Goal: Transaction & Acquisition: Purchase product/service

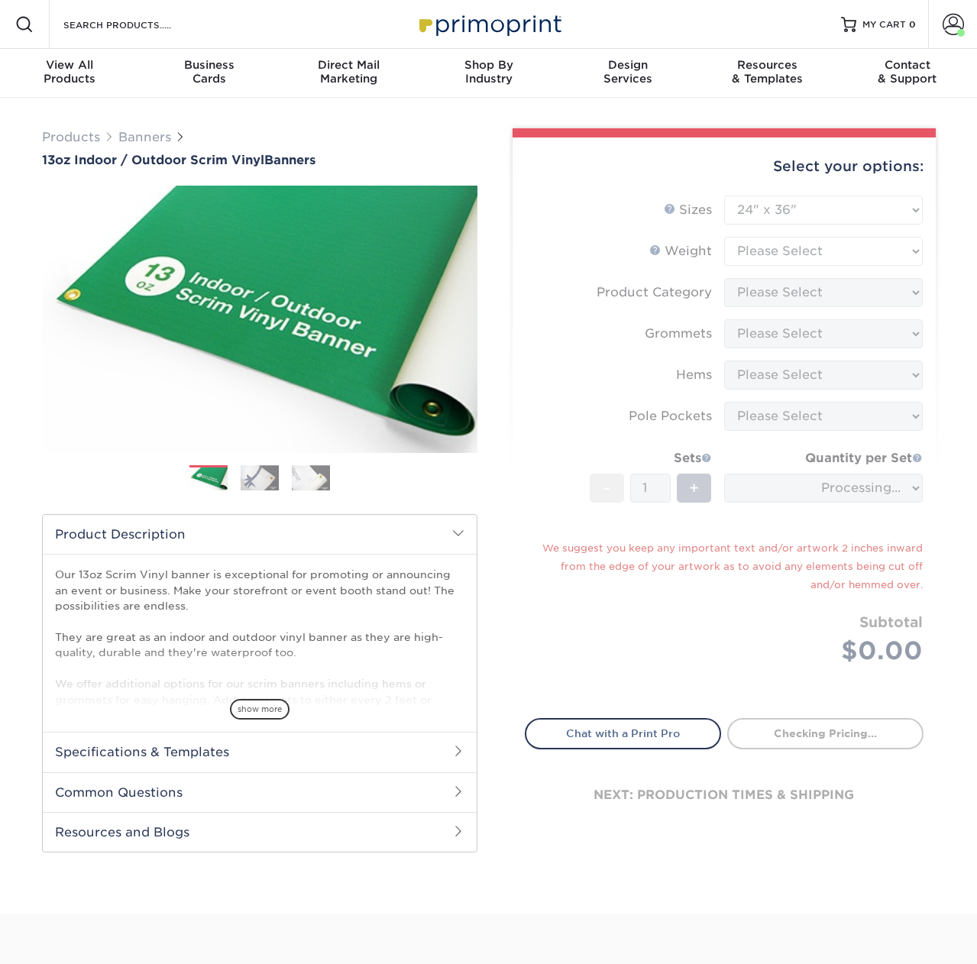
select select "24.00x36.00"
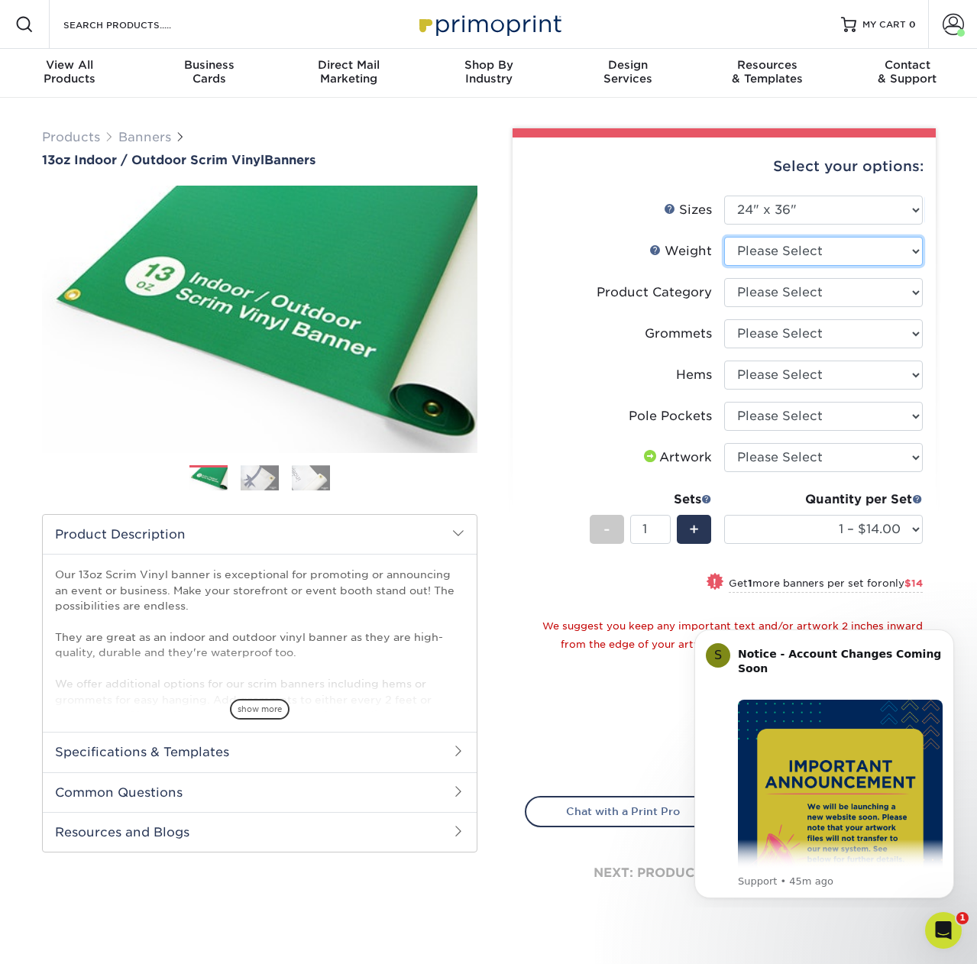
select select "13OZ"
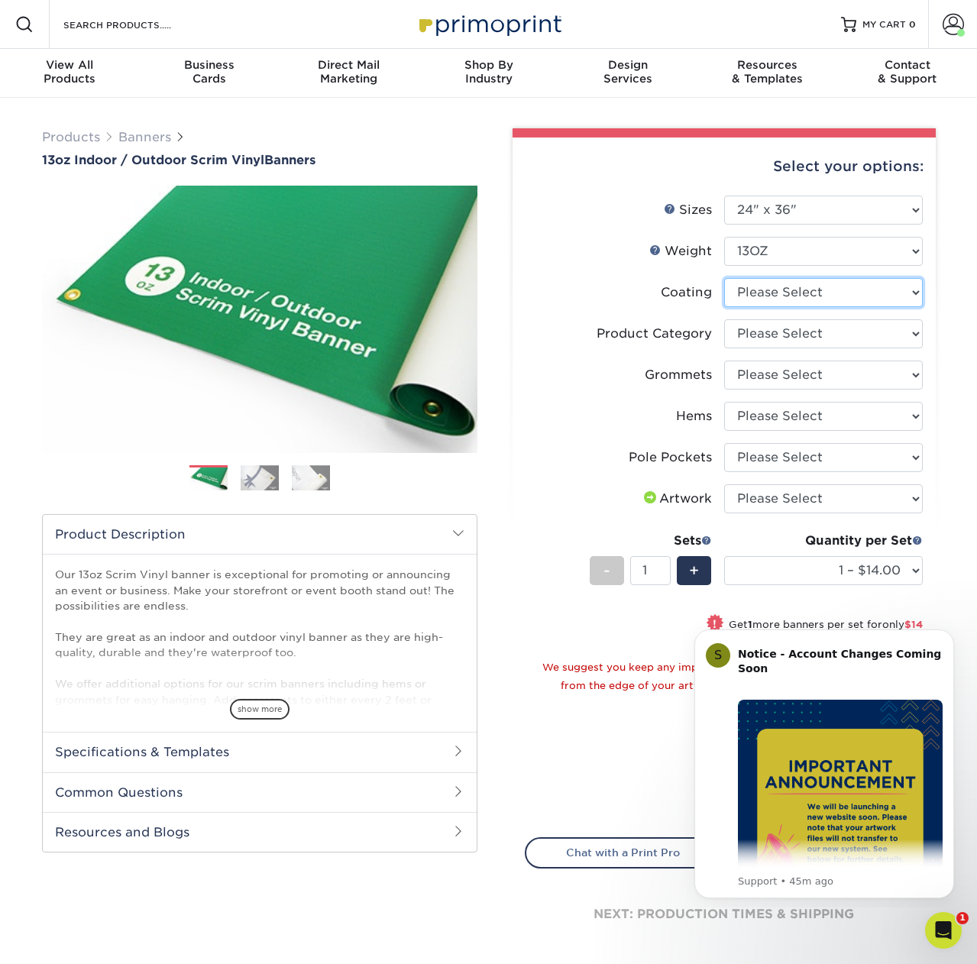
select select "3e7618de-abca-4bda-9f97-8b9129e913d8"
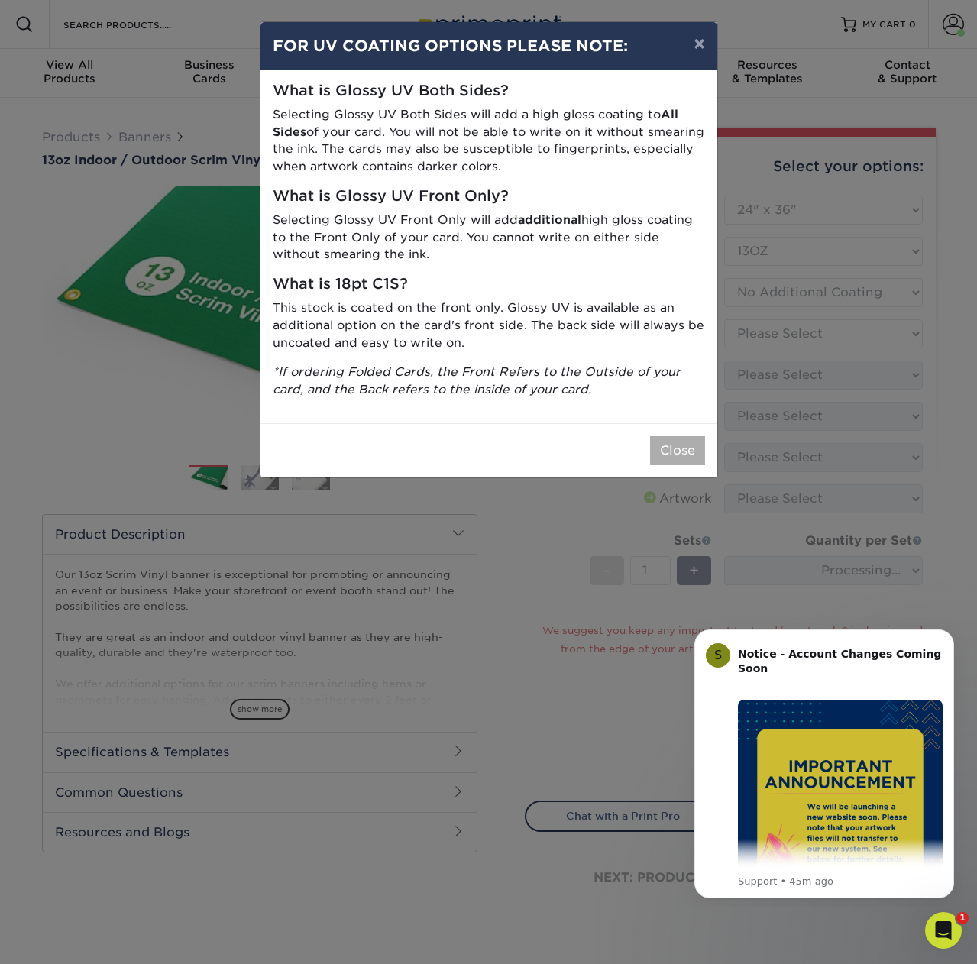
drag, startPoint x: 689, startPoint y: 434, endPoint x: 771, endPoint y: 309, distance: 149.6
click at [689, 436] on button "Close" at bounding box center [677, 450] width 55 height 29
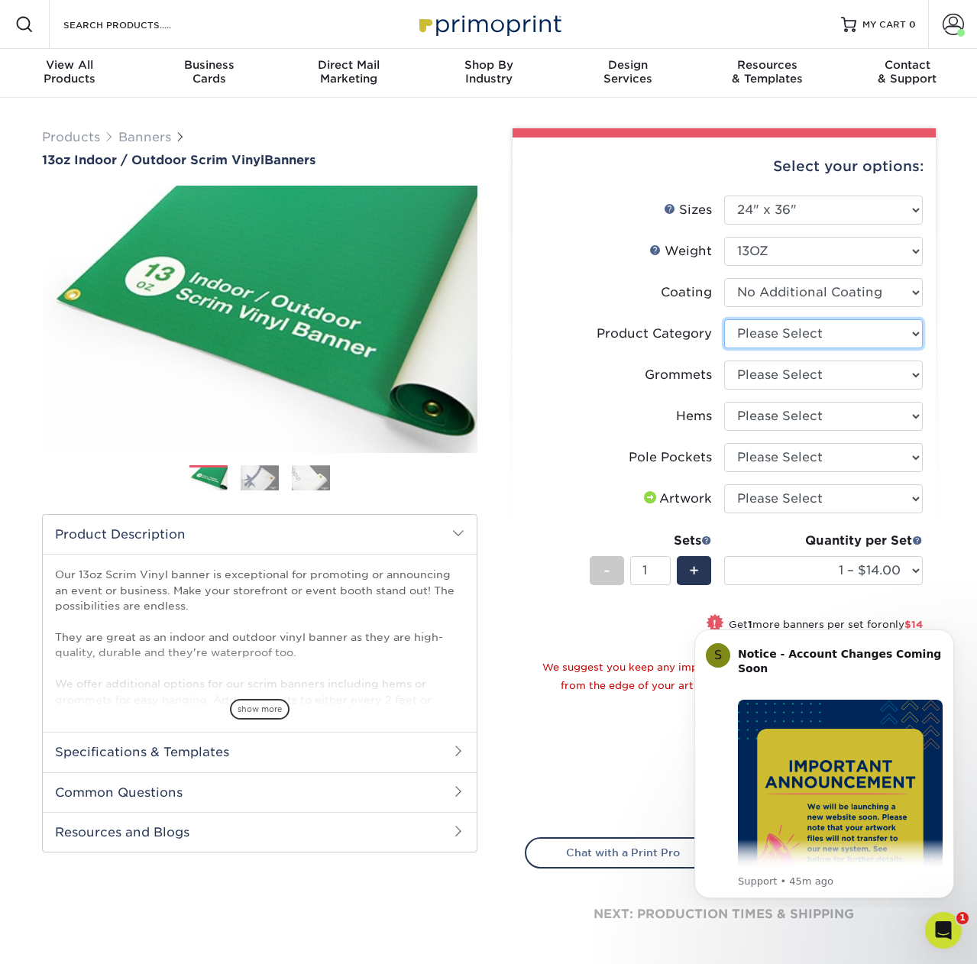
select select "bb192c35-bb20-422d-b6fe-0c7f48e5aa48"
select select "ce33bba6-a87b-4293-934d-6f372bdce3e6"
select select "4e4ebf09-664b-4b70-8385-b564872d2e90"
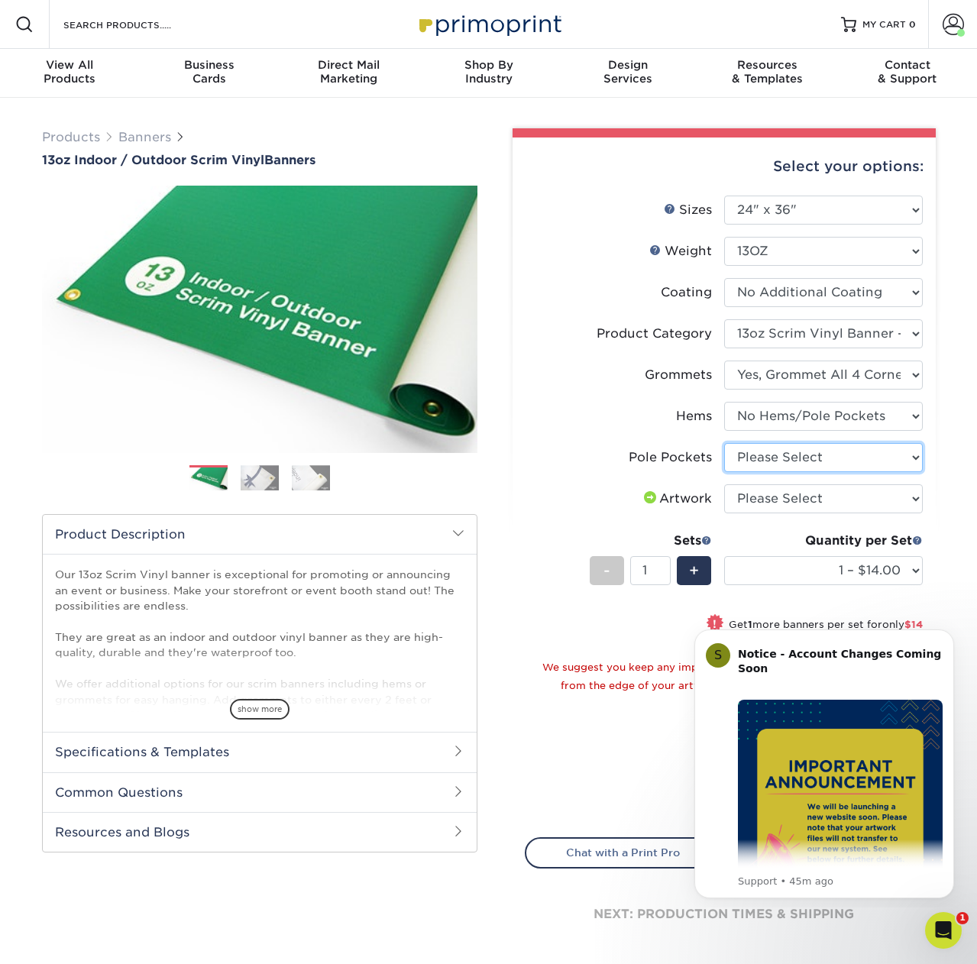
select select "462c5fe9-21e9-49a0-afb4-1c6e8664fe13"
select select "upload"
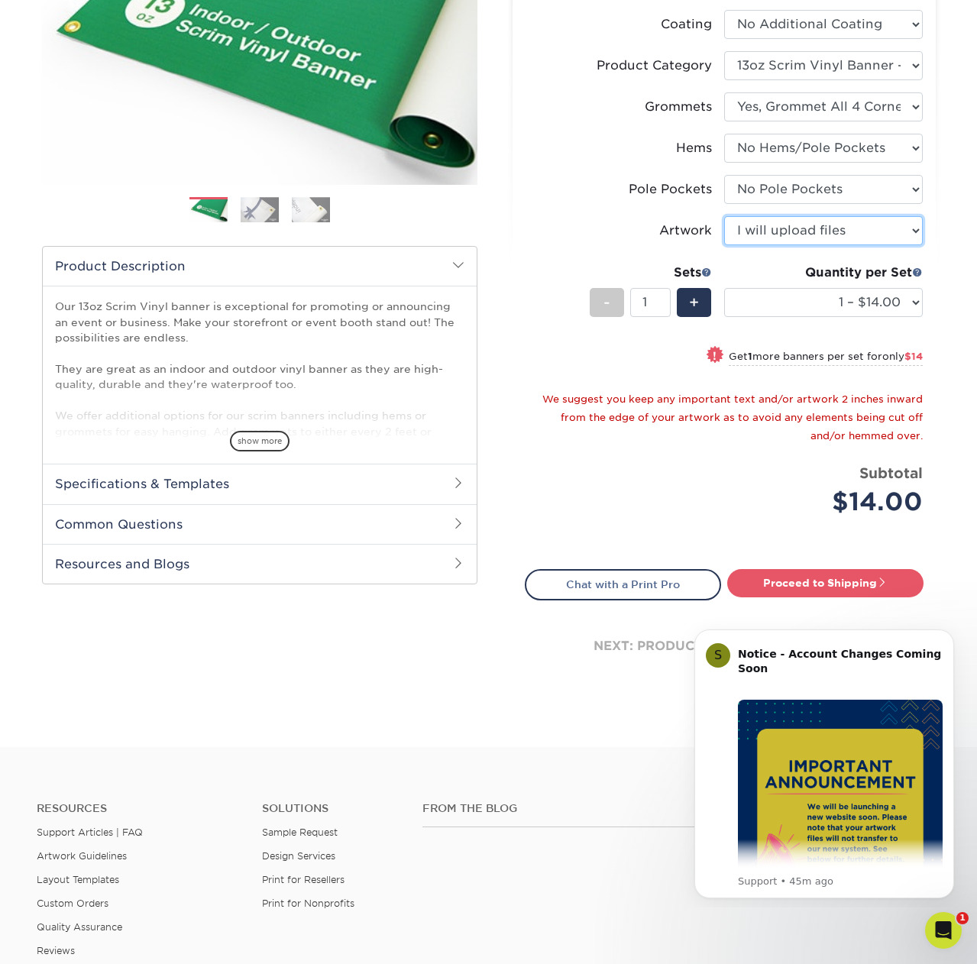
scroll to position [271, 0]
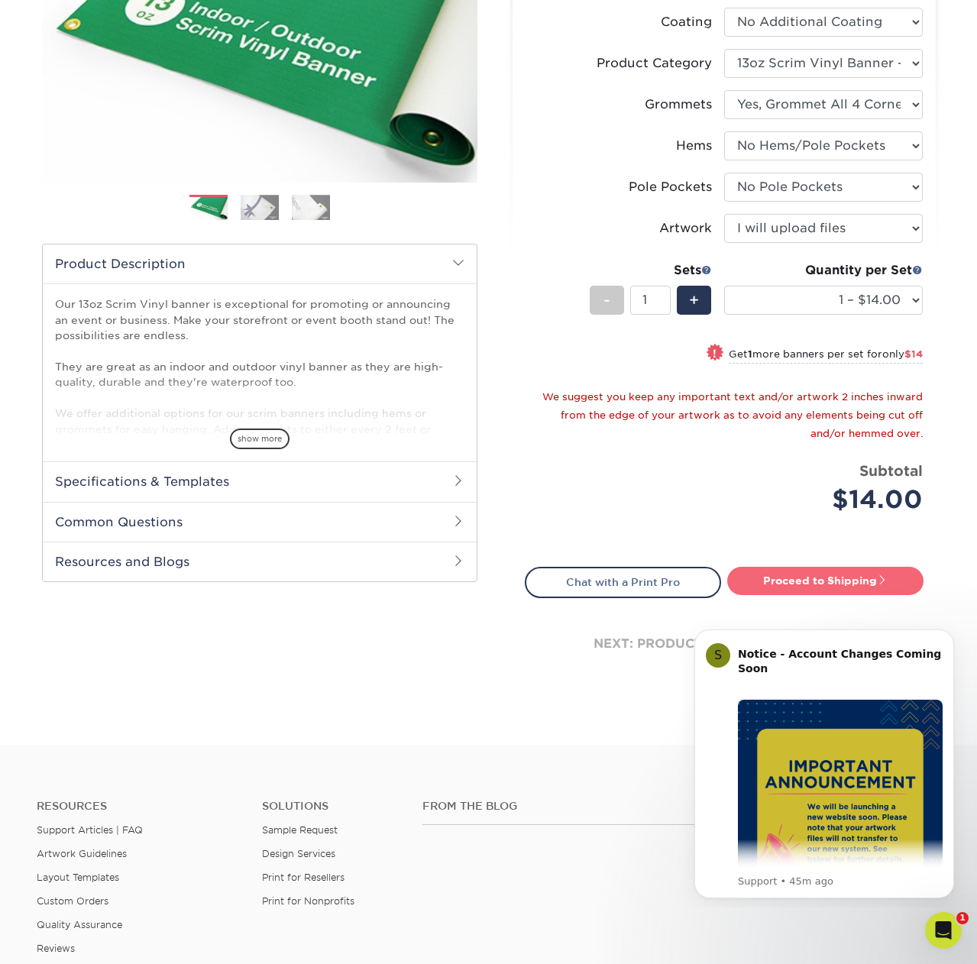
click at [820, 578] on link "Proceed to Shipping" at bounding box center [825, 581] width 196 height 28
type input "Set 1"
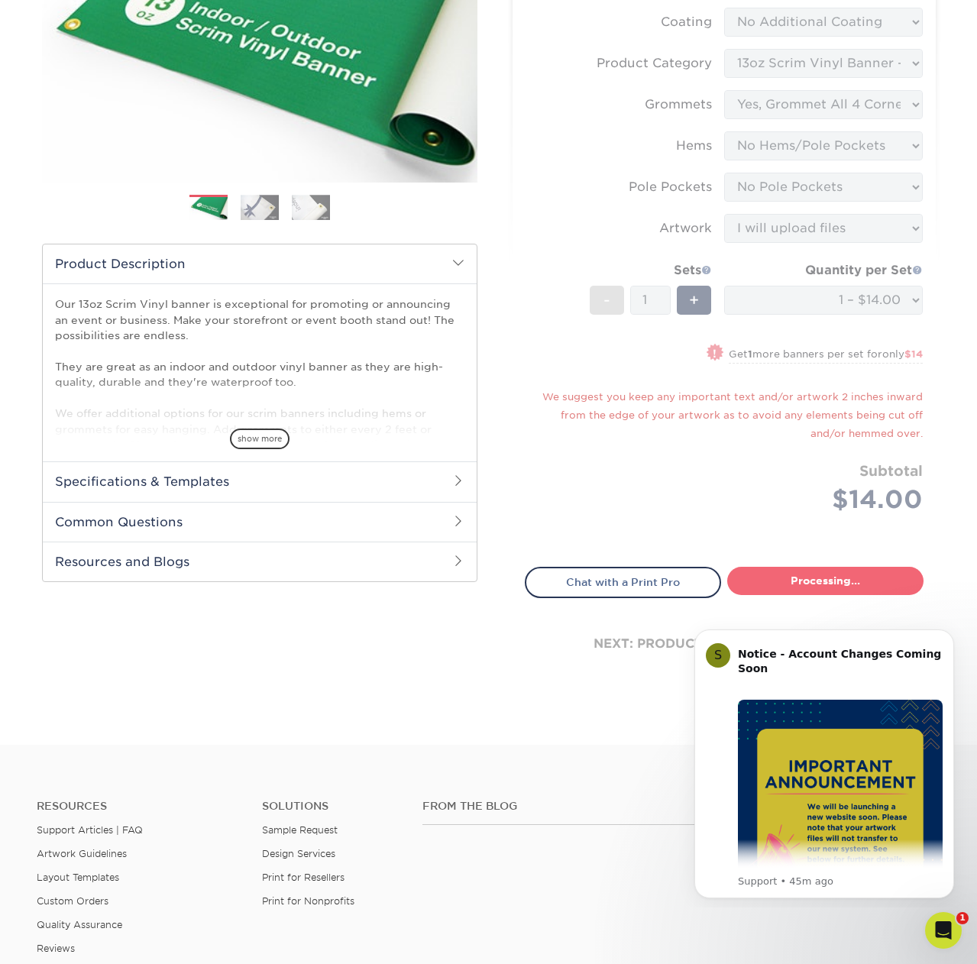
select select "67df0ba1-e777-4ce6-8f4a-f767abc46cea"
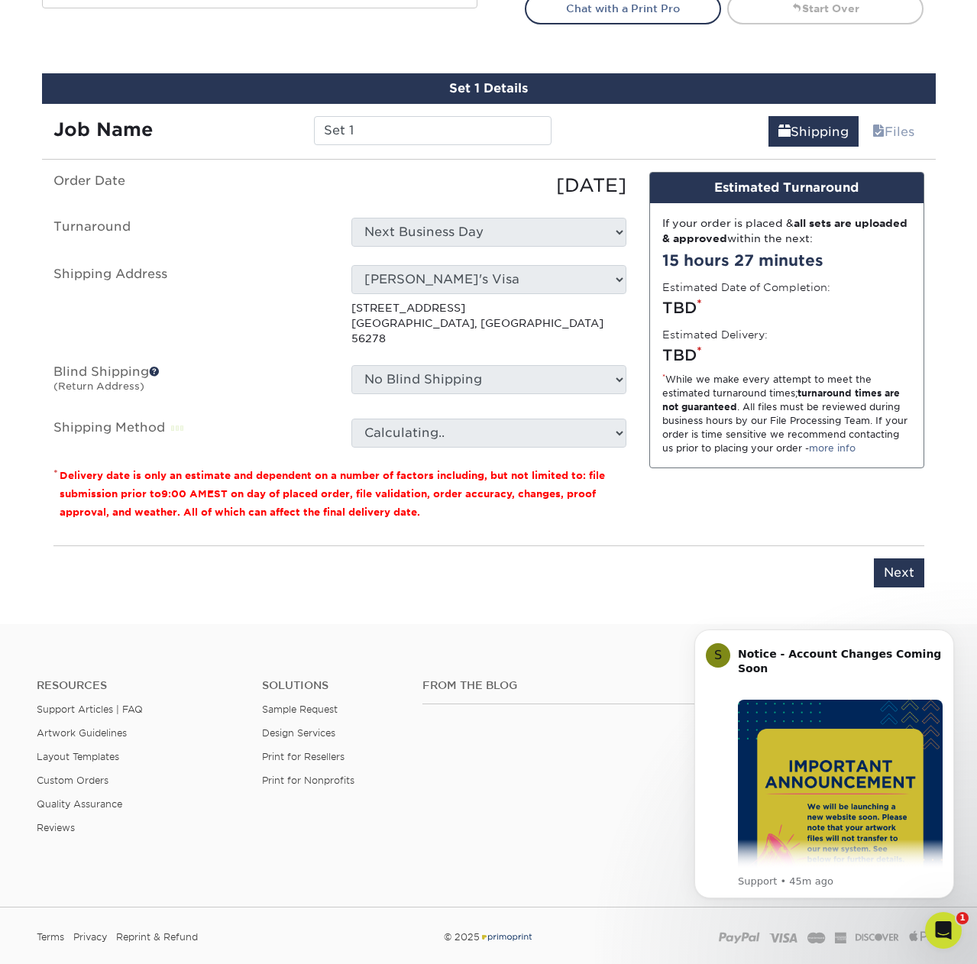
scroll to position [878, 0]
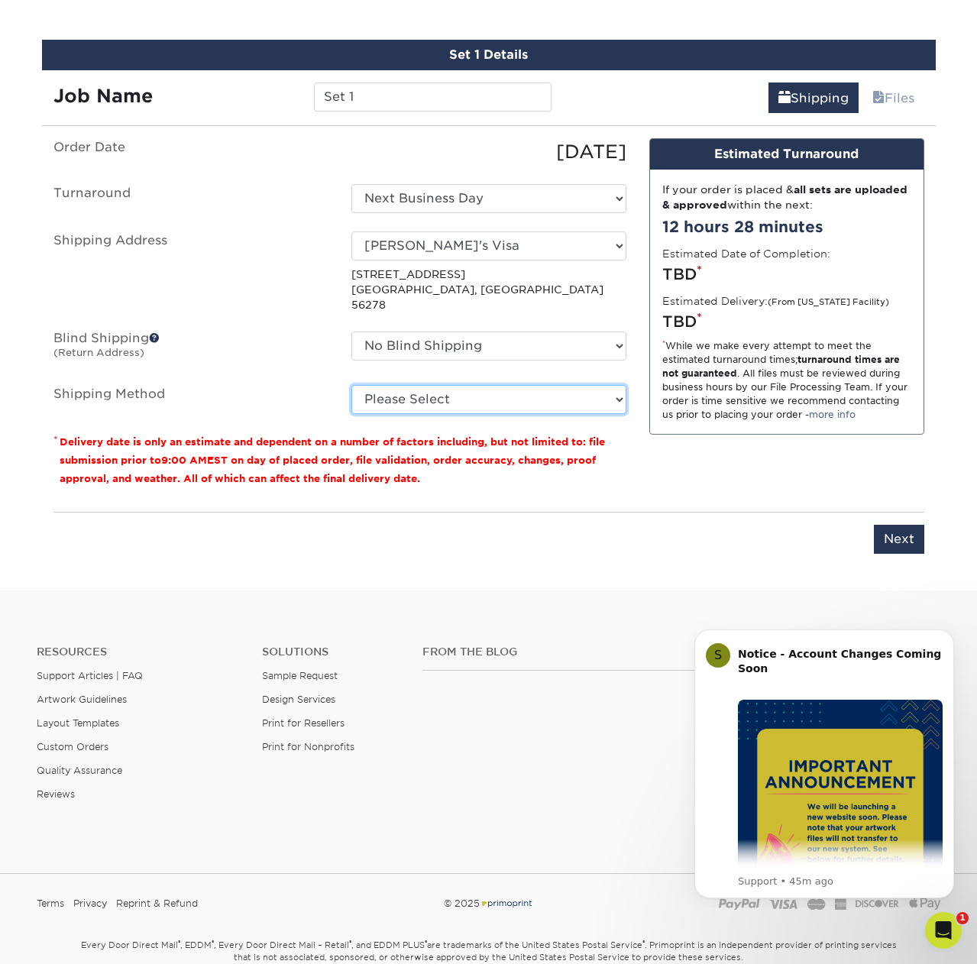
select select "G4MFLATRATE"
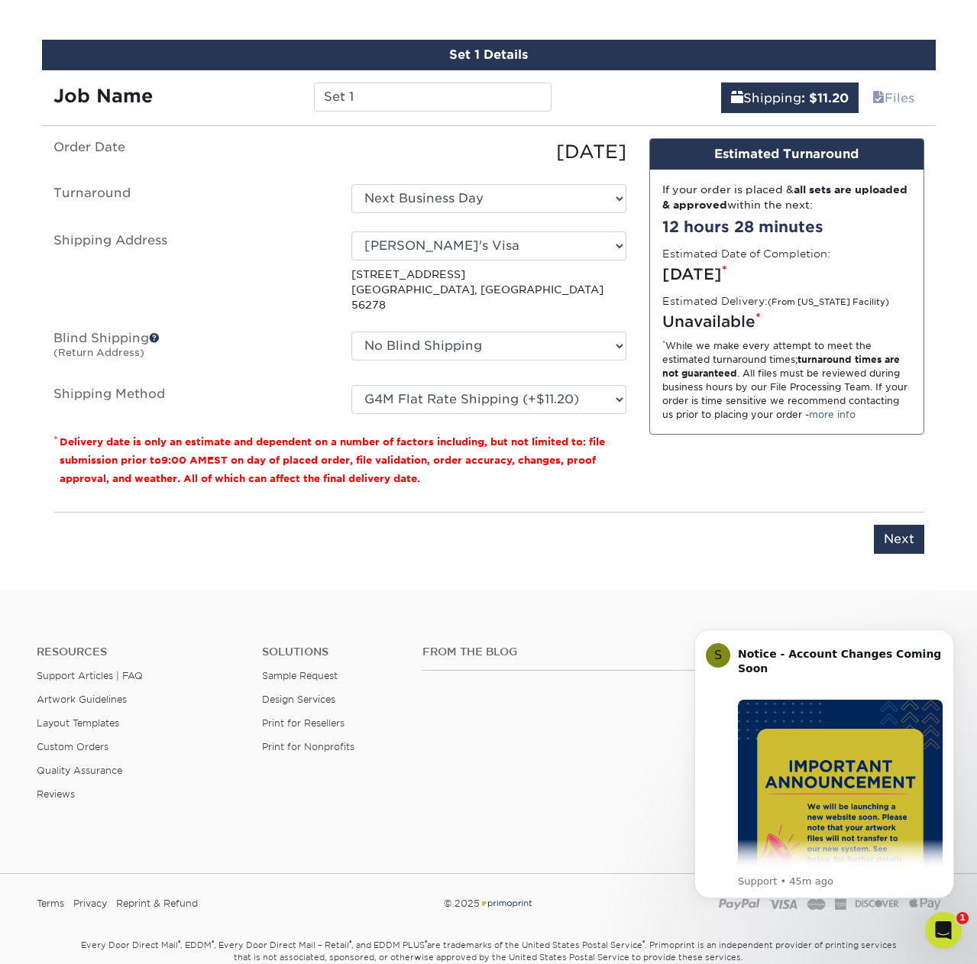
click at [900, 525] on input "Next" at bounding box center [899, 539] width 50 height 29
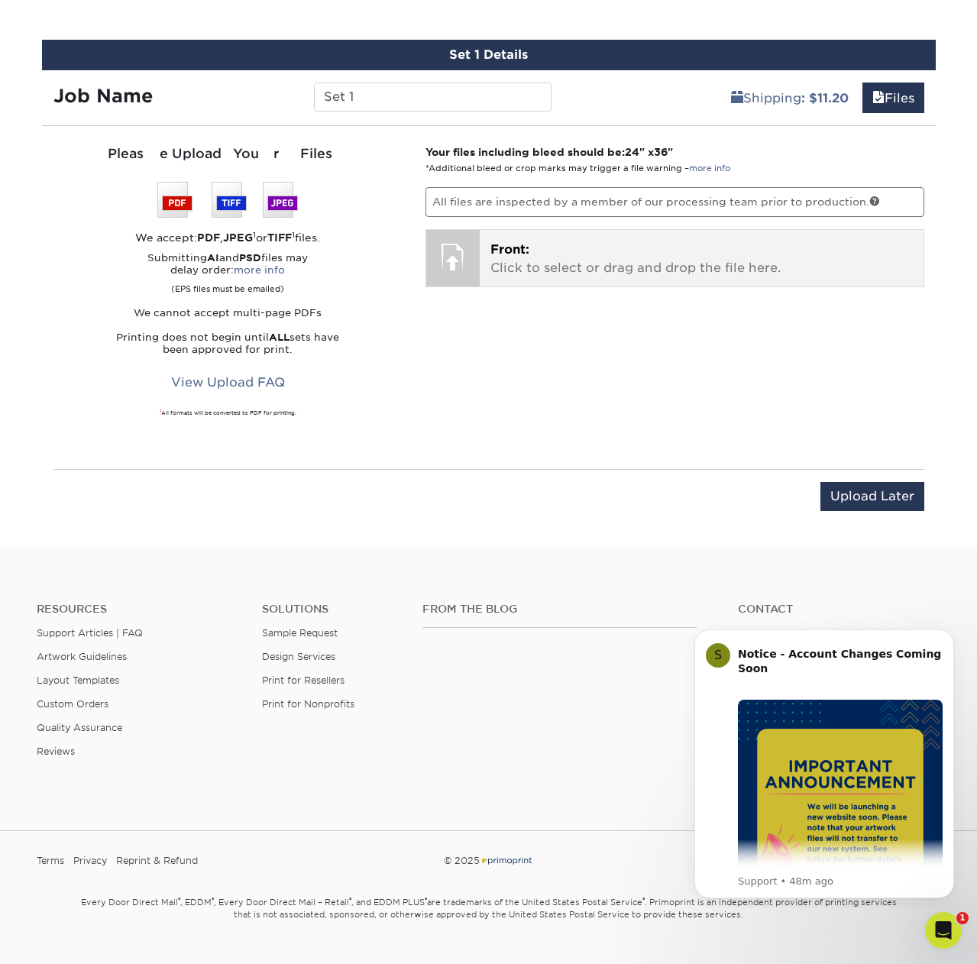
click at [607, 256] on p "Front: Click to select or drag and drop the file here." at bounding box center [702, 259] width 423 height 37
click at [521, 242] on span "Front:" at bounding box center [510, 249] width 39 height 15
click at [518, 261] on p "Front: Click to select or drag and drop the file here." at bounding box center [702, 259] width 423 height 37
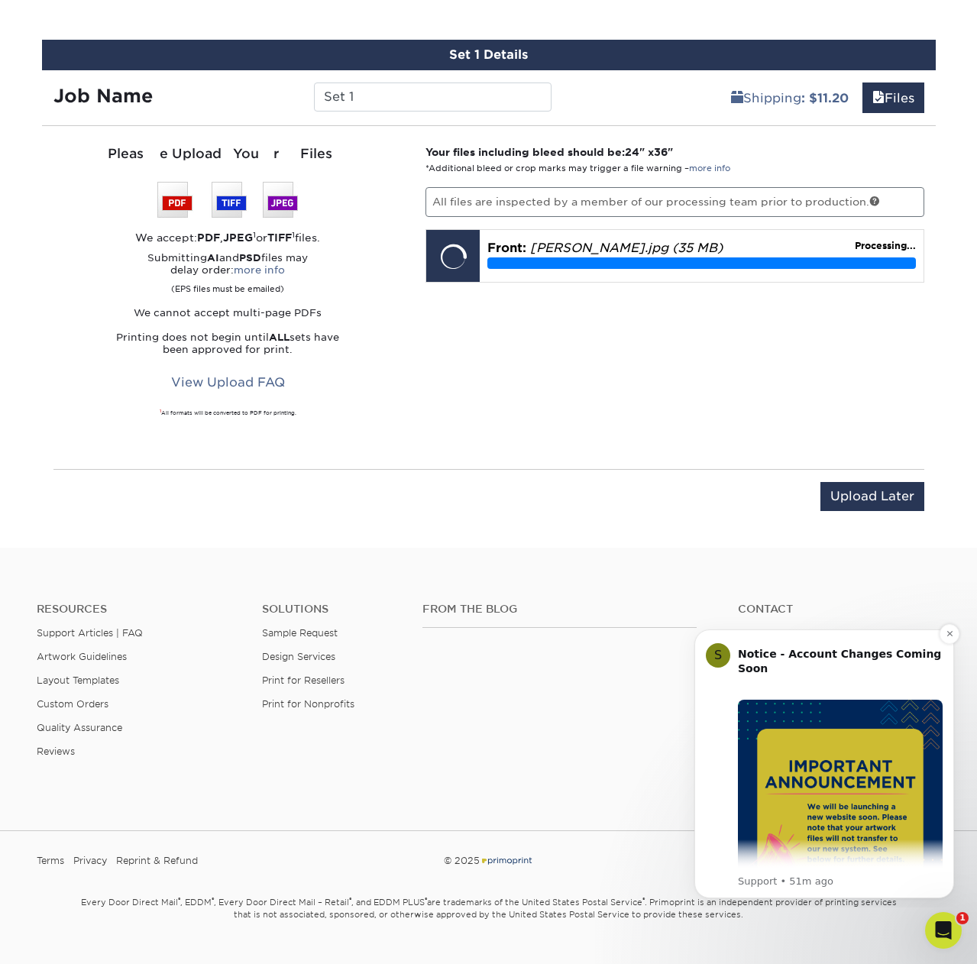
scroll to position [873, 0]
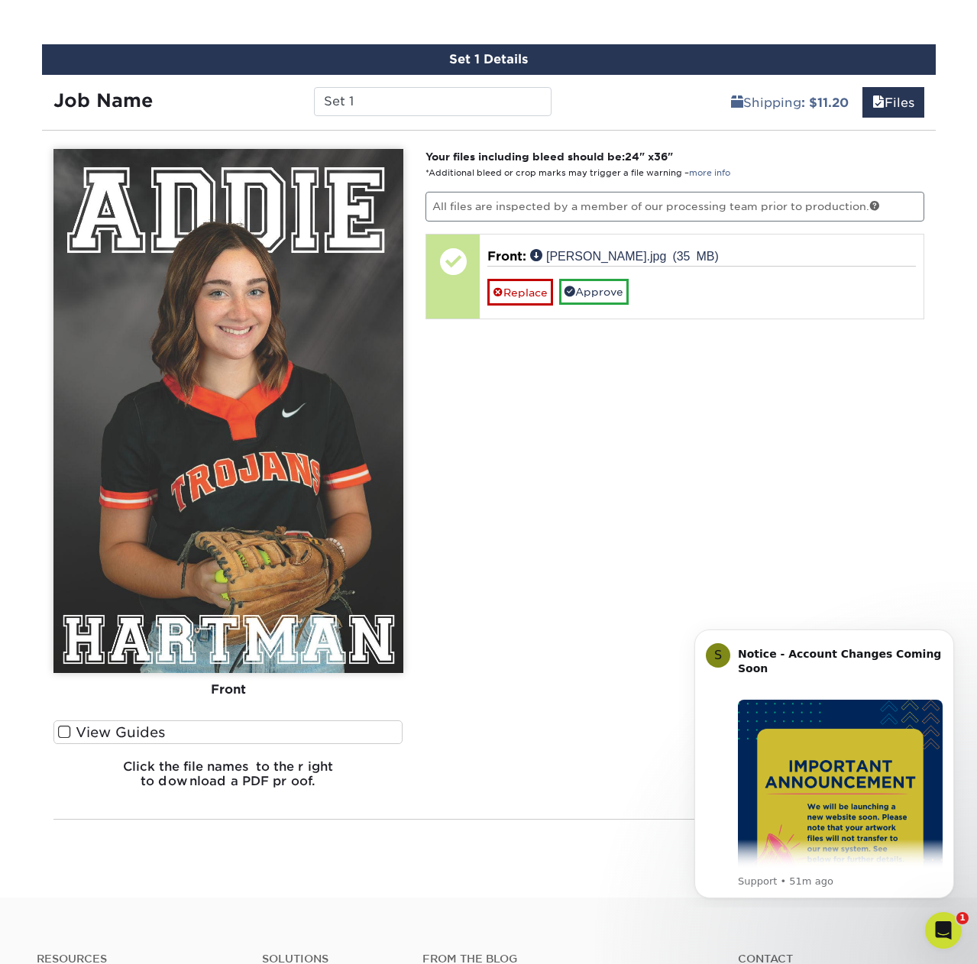
click at [62, 730] on span at bounding box center [64, 732] width 13 height 15
click at [0, 0] on input "View Guides" at bounding box center [0, 0] width 0 height 0
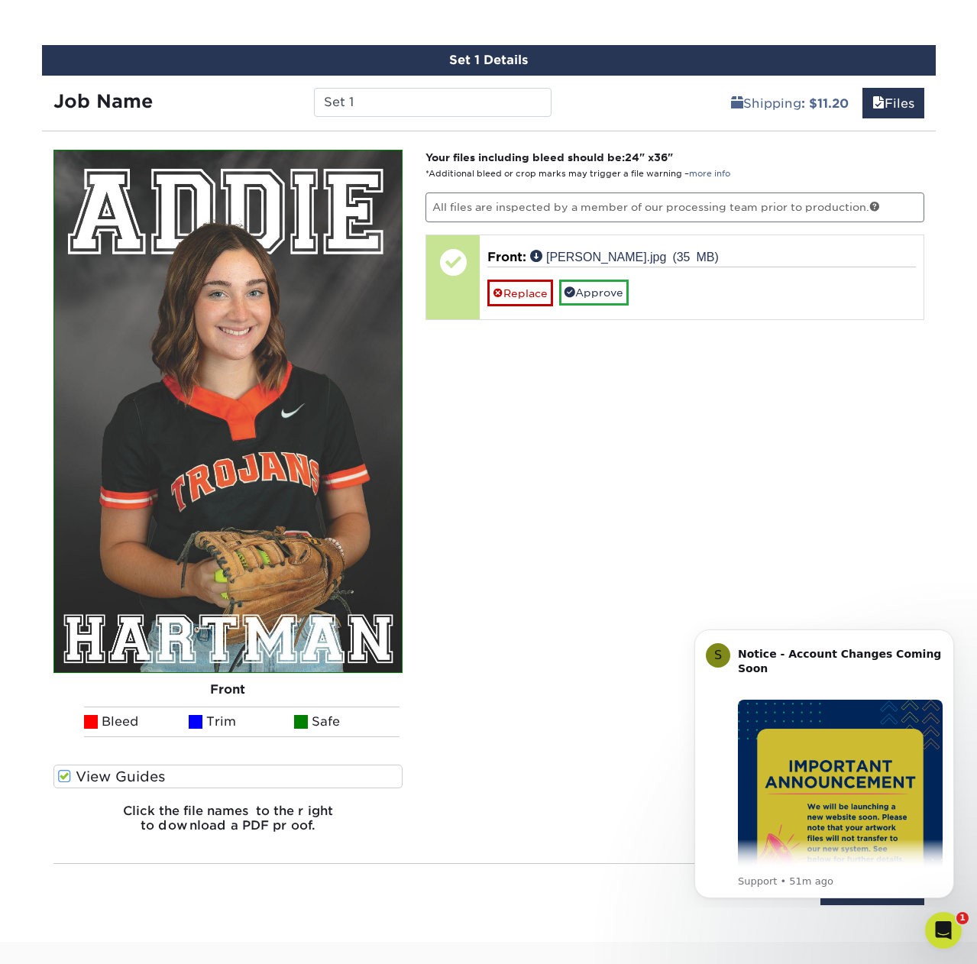
click at [64, 778] on span at bounding box center [64, 777] width 13 height 15
click at [0, 0] on input "View Guides" at bounding box center [0, 0] width 0 height 0
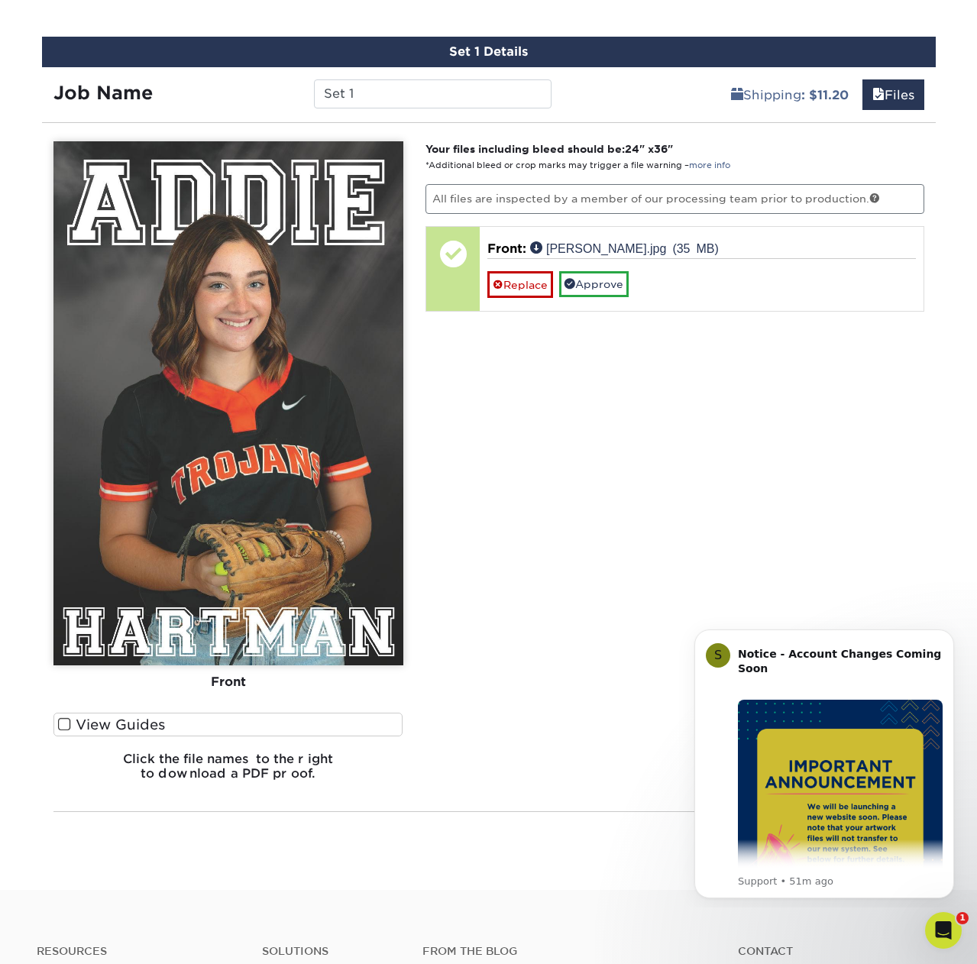
click at [65, 721] on span at bounding box center [64, 725] width 13 height 15
click at [0, 0] on input "View Guides" at bounding box center [0, 0] width 0 height 0
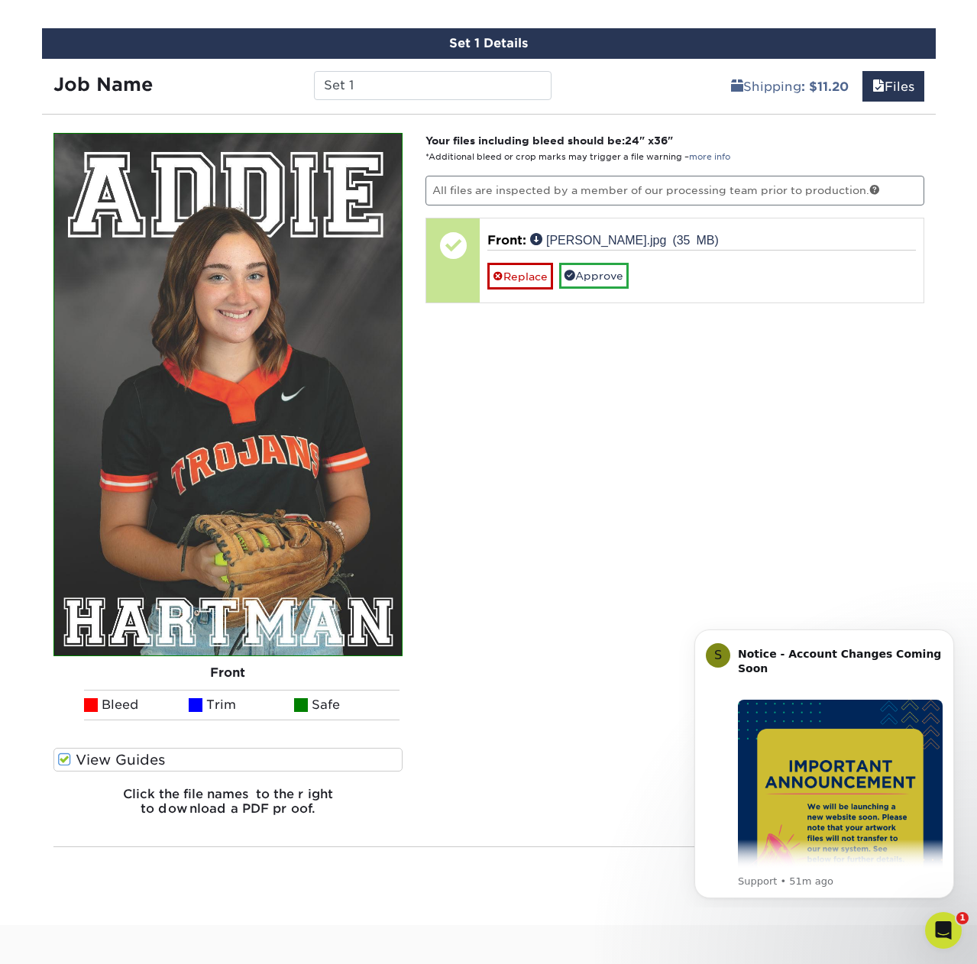
scroll to position [893, 0]
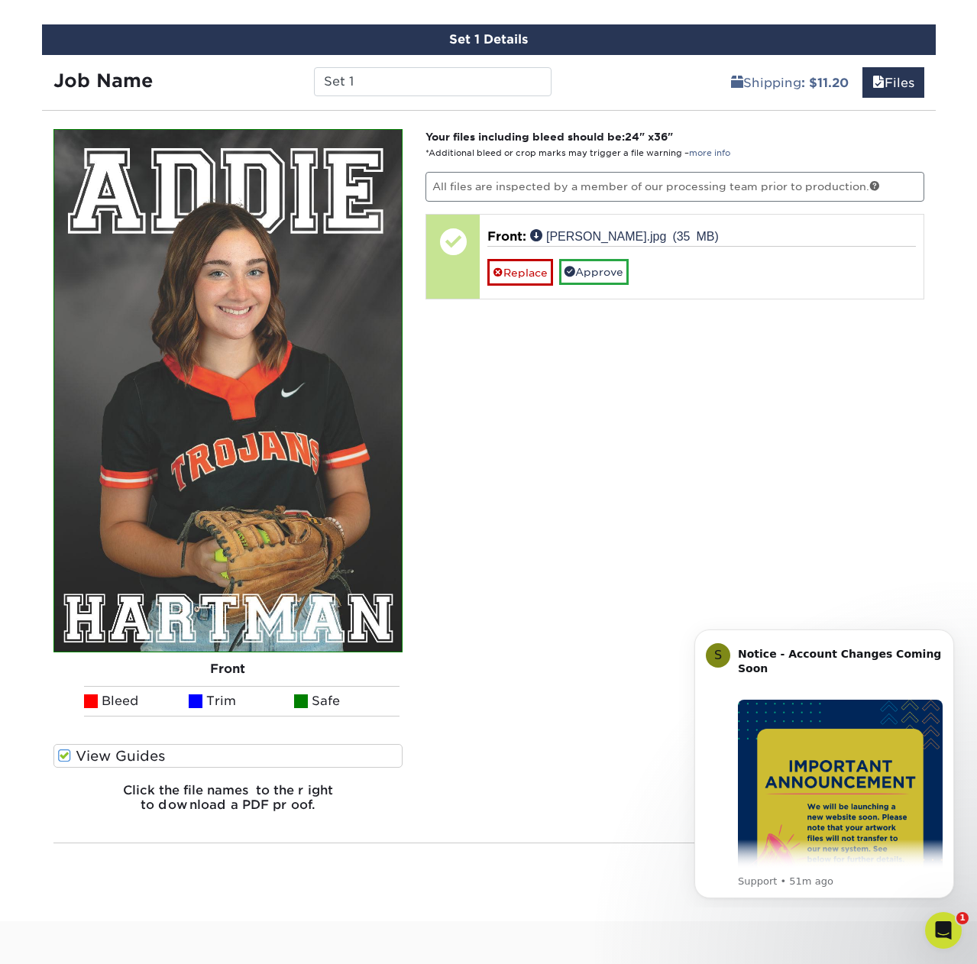
click at [63, 763] on label "View Guides" at bounding box center [228, 756] width 350 height 24
click at [0, 0] on input "View Guides" at bounding box center [0, 0] width 0 height 0
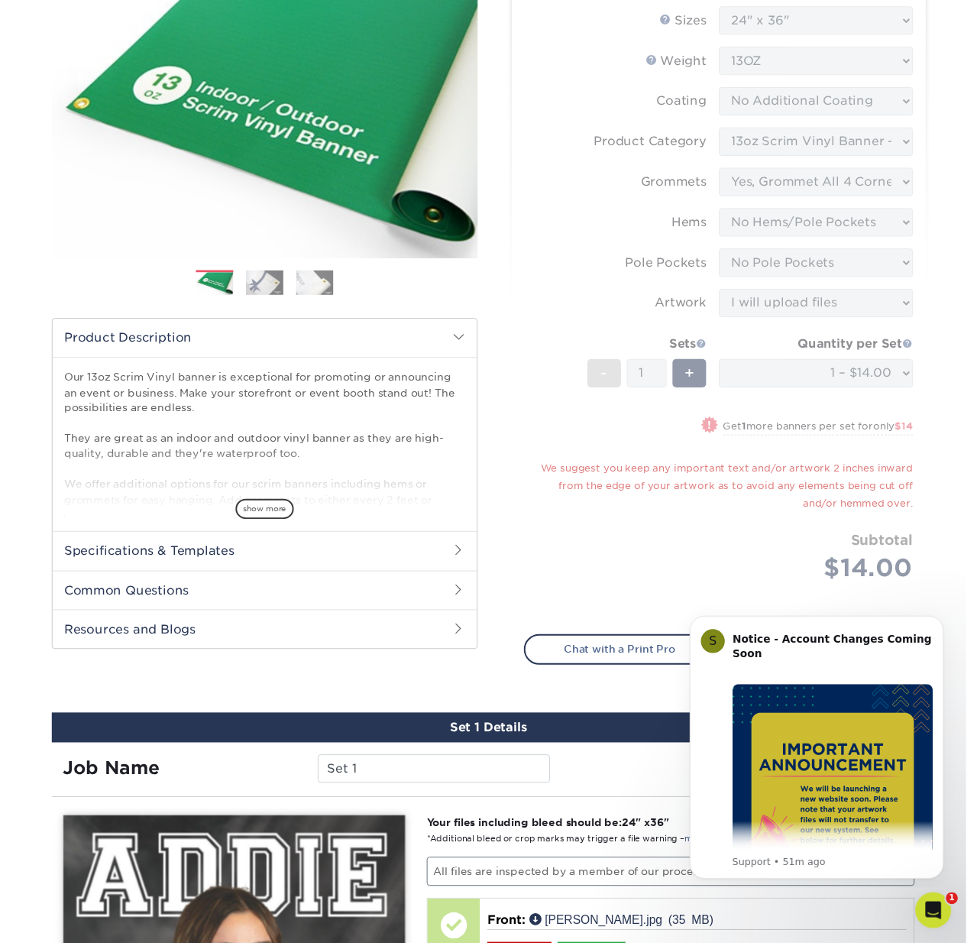
scroll to position [191, 0]
